Goal: Information Seeking & Learning: Learn about a topic

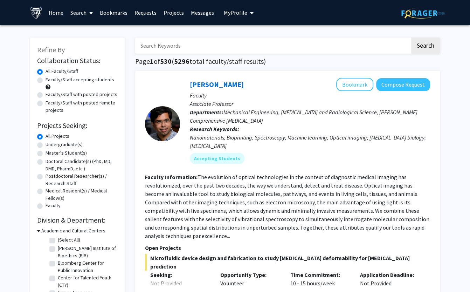
click at [316, 41] on input "Search Keywords" at bounding box center [272, 45] width 275 height 16
click at [425, 46] on button "Search" at bounding box center [425, 45] width 29 height 16
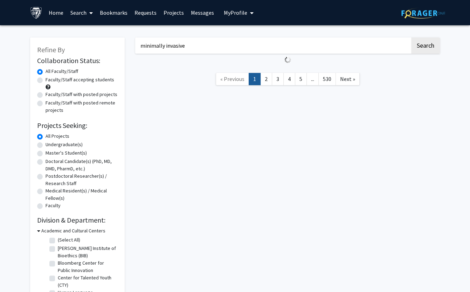
type input "minimally invasive"
click at [425, 46] on button "Search" at bounding box center [425, 45] width 29 height 16
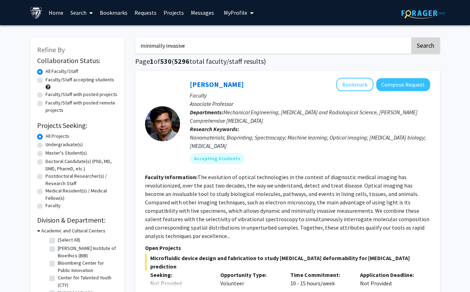
click at [428, 46] on button "Search" at bounding box center [425, 45] width 29 height 16
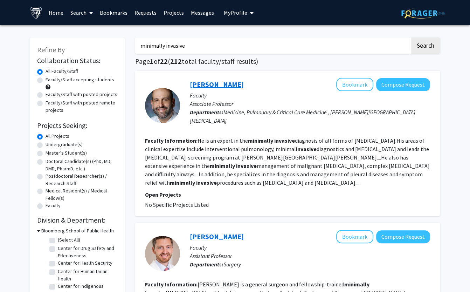
click at [204, 86] on link "[PERSON_NAME]" at bounding box center [217, 84] width 54 height 9
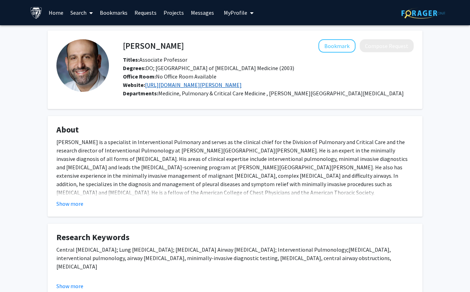
click at [159, 85] on link "[URL][DOMAIN_NAME][PERSON_NAME]" at bounding box center [193, 84] width 97 height 7
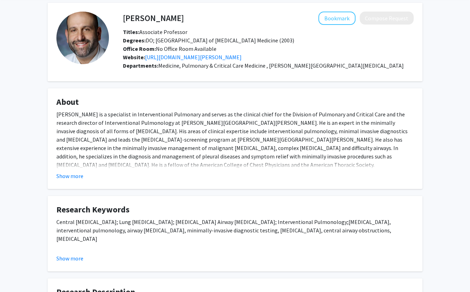
scroll to position [34, 0]
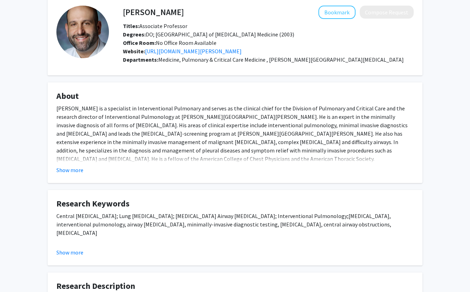
click at [72, 177] on fg-card "About [PERSON_NAME] is a specialist in Interventional Pulmonary and serves as t…" at bounding box center [235, 132] width 375 height 101
click at [72, 163] on fg-read-more "[PERSON_NAME] is a specialist in Interventional Pulmonary and serves as the cli…" at bounding box center [234, 139] width 357 height 70
click at [72, 168] on button "Show more" at bounding box center [69, 170] width 27 height 8
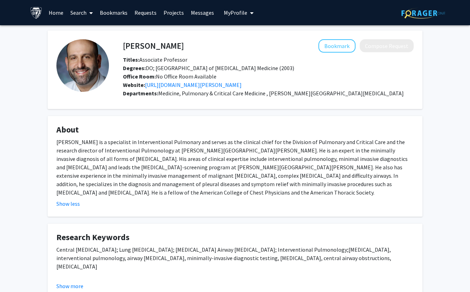
scroll to position [0, 0]
drag, startPoint x: 121, startPoint y: 45, endPoint x: 215, endPoint y: 45, distance: 93.6
click at [215, 45] on div "[PERSON_NAME] Bookmark Compose Request" at bounding box center [268, 45] width 301 height 13
click at [160, 42] on h4 "[PERSON_NAME]" at bounding box center [153, 45] width 61 height 13
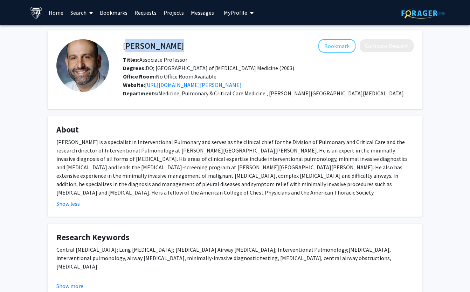
click at [160, 42] on h4 "[PERSON_NAME]" at bounding box center [153, 45] width 61 height 13
copy h4 "[PERSON_NAME]"
click at [212, 158] on div "[PERSON_NAME] is a specialist in Interventional Pulmonary and serves as the cli…" at bounding box center [234, 167] width 357 height 59
click at [177, 161] on div "[PERSON_NAME] is a specialist in Interventional Pulmonary and serves as the cli…" at bounding box center [234, 167] width 357 height 59
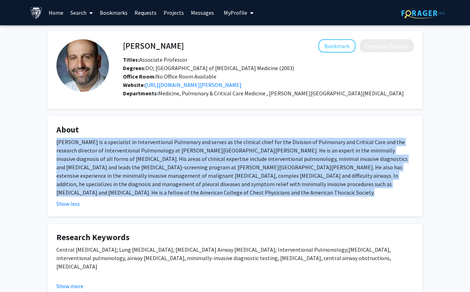
click at [177, 161] on div "[PERSON_NAME] is a specialist in Interventional Pulmonary and serves as the cli…" at bounding box center [234, 167] width 357 height 59
copy div "[PERSON_NAME] is a specialist in Interventional Pulmonary and serves as the cli…"
click at [177, 161] on div "[PERSON_NAME] is a specialist in Interventional Pulmonary and serves as the cli…" at bounding box center [234, 167] width 357 height 59
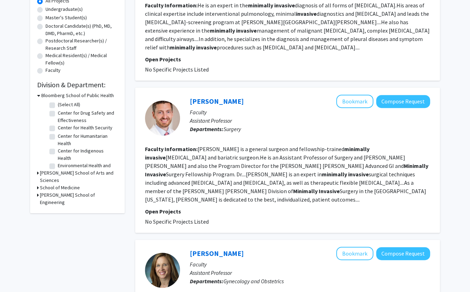
scroll to position [138, 0]
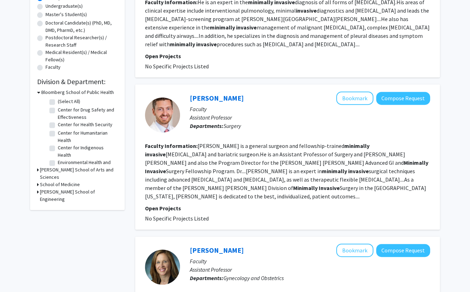
click at [250, 169] on fg-read-more "[PERSON_NAME] is a general surgeon and fellowship-trained minimally invasive [M…" at bounding box center [286, 170] width 283 height 57
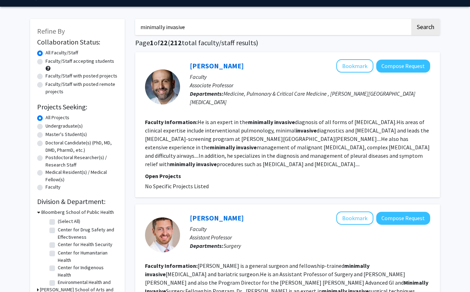
scroll to position [20, 0]
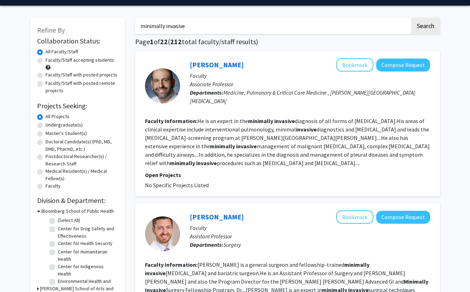
click at [226, 96] on span "Medicine, Pulmonary & Critical Care Medicine , [PERSON_NAME][GEOGRAPHIC_DATA][M…" at bounding box center [303, 96] width 226 height 15
click at [216, 73] on p "Faculty" at bounding box center [310, 75] width 240 height 8
click at [214, 69] on link "[PERSON_NAME]" at bounding box center [217, 64] width 54 height 9
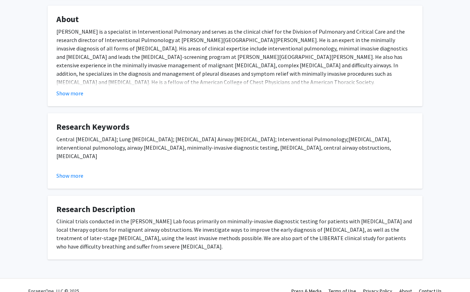
scroll to position [110, 0]
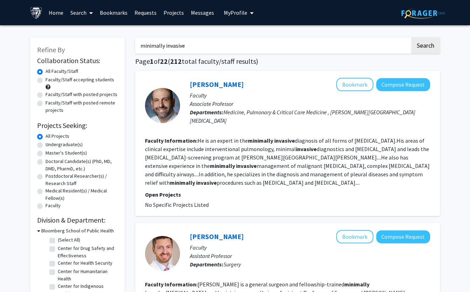
click at [64, 63] on h2 "Collaboration Status:" at bounding box center [77, 60] width 81 height 8
click at [46, 82] on label "Faculty/Staff accepting students" at bounding box center [80, 79] width 69 height 7
click at [46, 81] on input "Faculty/Staff accepting students" at bounding box center [48, 78] width 5 height 5
radio input "true"
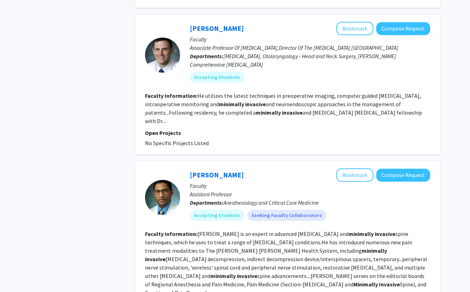
scroll to position [319, 0]
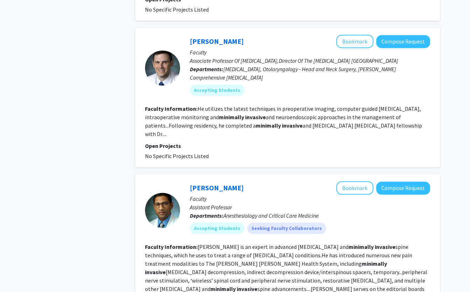
click at [187, 152] on span "No Specific Projects Listed" at bounding box center [177, 155] width 64 height 7
click at [189, 111] on fg-read-more "He utilizes the latest techniques in preoperative imaging, computer guided [MED…" at bounding box center [283, 121] width 277 height 32
click at [209, 37] on link "[PERSON_NAME]" at bounding box center [217, 41] width 54 height 9
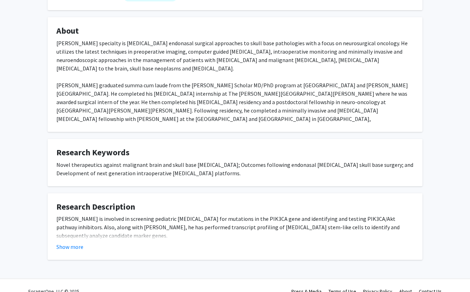
scroll to position [118, 0]
click at [75, 243] on button "Show more" at bounding box center [69, 247] width 27 height 8
click at [64, 243] on button "Show less" at bounding box center [67, 247] width 23 height 8
click at [67, 231] on fg-read-more "[PERSON_NAME] is involved in screening pediatric [MEDICAL_DATA] for mutations i…" at bounding box center [234, 233] width 357 height 36
click at [70, 243] on button "Show more" at bounding box center [69, 247] width 27 height 8
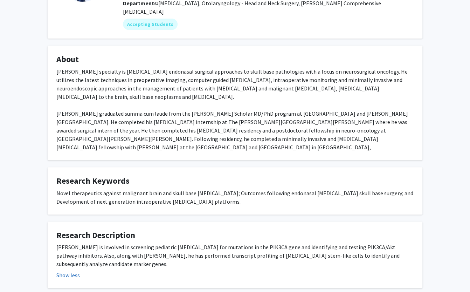
scroll to position [89, 0]
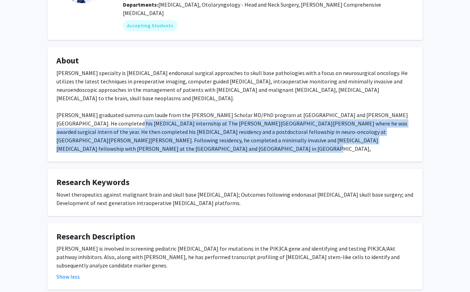
drag, startPoint x: 85, startPoint y: 109, endPoint x: 126, endPoint y: 140, distance: 51.1
click at [126, 140] on div "[PERSON_NAME] specialty is [MEDICAL_DATA] endonasal surgical approaches to skul…" at bounding box center [234, 115] width 357 height 93
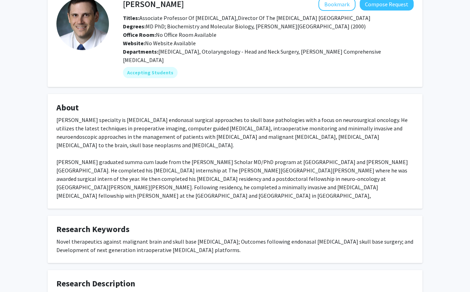
scroll to position [41, 0]
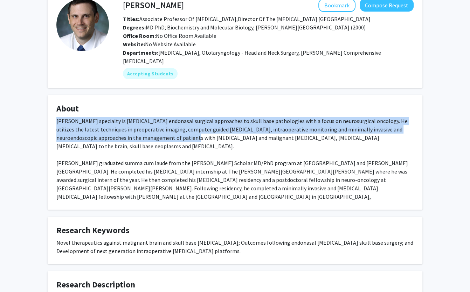
drag, startPoint x: 56, startPoint y: 112, endPoint x: 145, endPoint y: 138, distance: 92.4
click at [145, 133] on div "[PERSON_NAME] specialty is [MEDICAL_DATA] endonasal surgical approaches to skul…" at bounding box center [234, 163] width 357 height 93
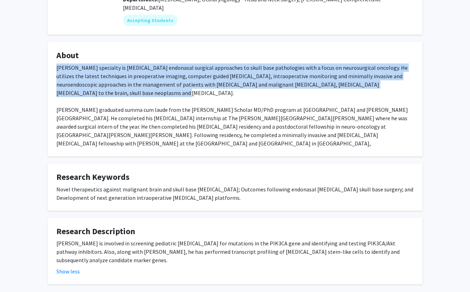
scroll to position [107, 0]
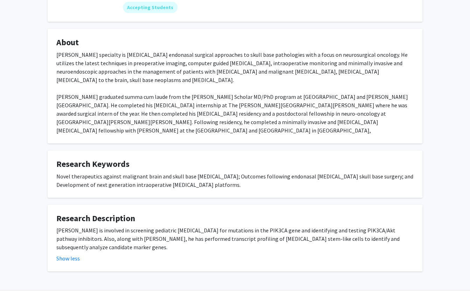
click at [102, 226] on div "[PERSON_NAME] is involved in screening pediatric [MEDICAL_DATA] for mutations i…" at bounding box center [234, 238] width 357 height 25
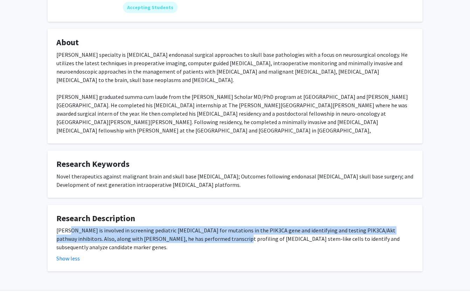
drag, startPoint x: 68, startPoint y: 220, endPoint x: 195, endPoint y: 230, distance: 127.6
click at [195, 230] on div "[PERSON_NAME] is involved in screening pediatric [MEDICAL_DATA] for mutations i…" at bounding box center [234, 238] width 357 height 25
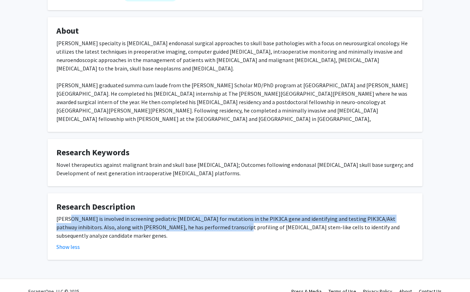
scroll to position [118, 0]
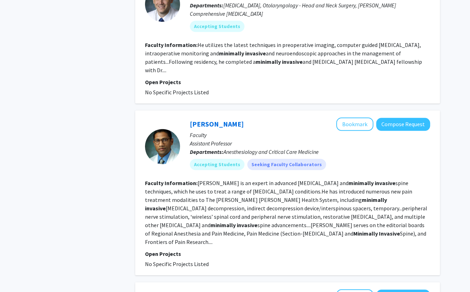
scroll to position [388, 0]
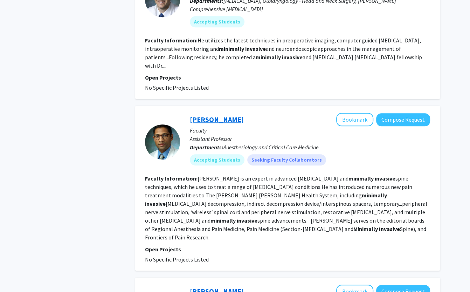
click at [206, 115] on link "[PERSON_NAME]" at bounding box center [217, 119] width 54 height 9
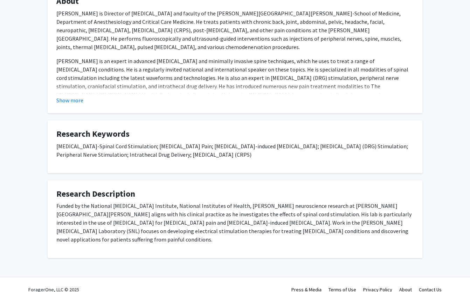
scroll to position [139, 0]
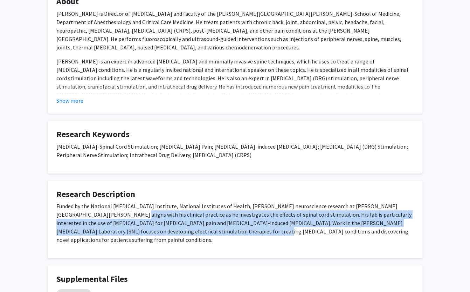
drag, startPoint x: 82, startPoint y: 209, endPoint x: 198, endPoint y: 238, distance: 120.2
click at [198, 238] on div "Funded by the National [MEDICAL_DATA] Institute, National Institutes of Health,…" at bounding box center [234, 226] width 357 height 48
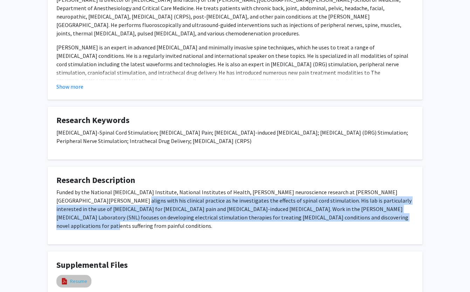
scroll to position [89, 0]
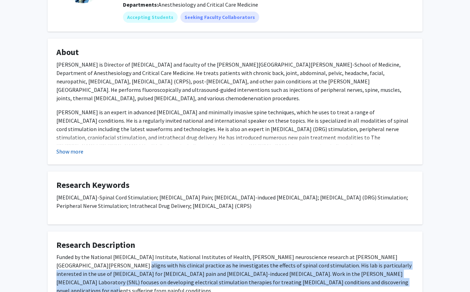
click at [63, 153] on button "Show more" at bounding box center [69, 151] width 27 height 8
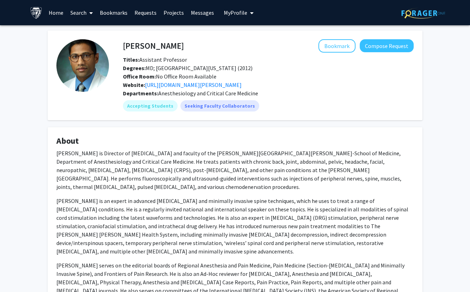
scroll to position [0, 0]
click at [194, 85] on link "[URL][DOMAIN_NAME][PERSON_NAME]" at bounding box center [193, 84] width 97 height 7
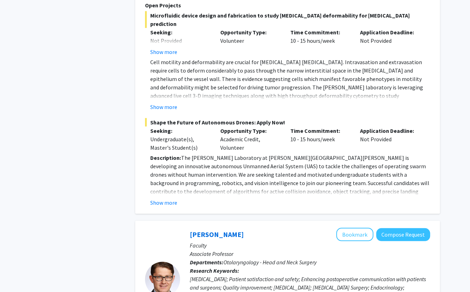
scroll to position [1337, 0]
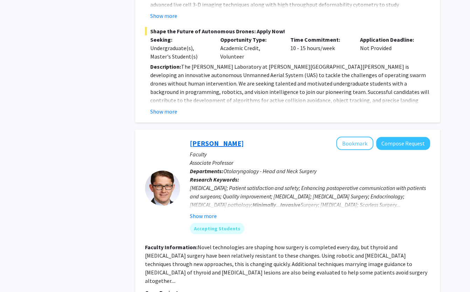
click at [205, 139] on link "[PERSON_NAME]" at bounding box center [217, 143] width 54 height 9
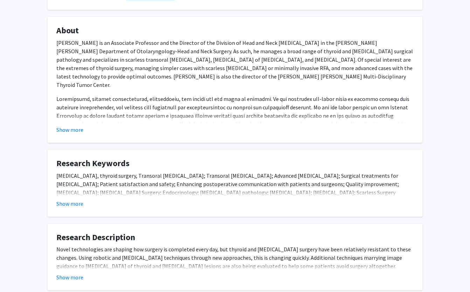
scroll to position [117, 0]
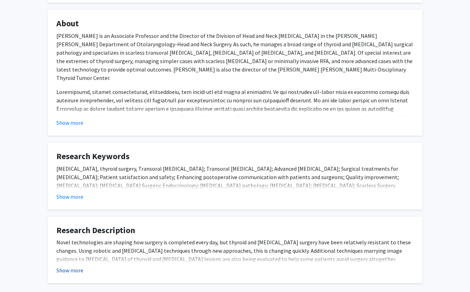
click at [73, 266] on button "Show more" at bounding box center [69, 270] width 27 height 8
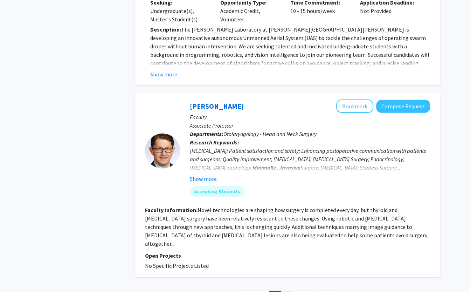
scroll to position [1374, 0]
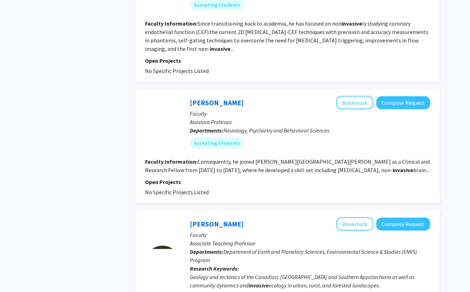
scroll to position [1055, 0]
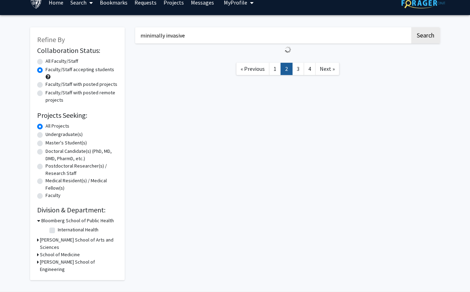
scroll to position [20, 0]
